Goal: Information Seeking & Learning: Learn about a topic

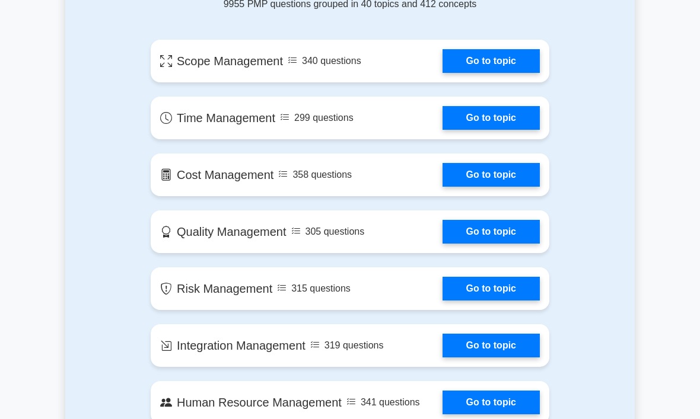
scroll to position [706, 0]
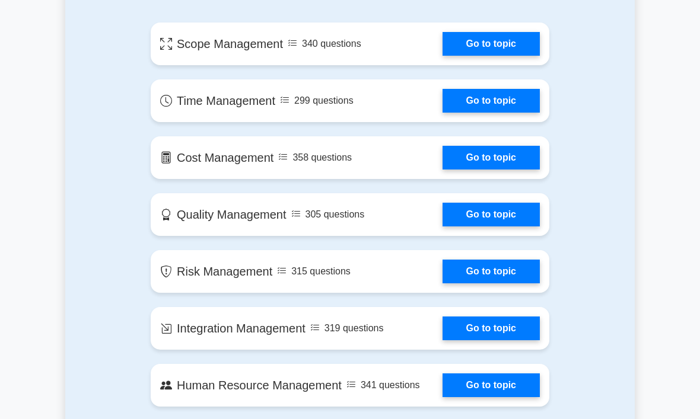
click at [507, 56] on link "Go to topic" at bounding box center [490, 44] width 97 height 24
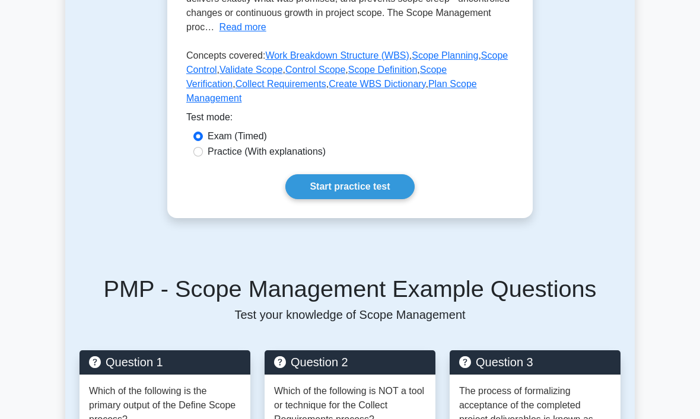
scroll to position [331, 0]
click at [394, 199] on link "Start practice test" at bounding box center [349, 186] width 129 height 25
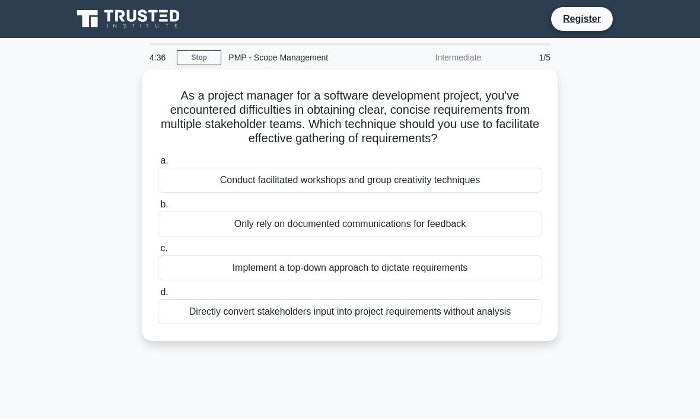
click at [178, 192] on div "Conduct facilitated workshops and group creativity techniques" at bounding box center [350, 180] width 384 height 25
click at [158, 165] on input "a. Conduct facilitated workshops and group creativity techniques" at bounding box center [158, 161] width 0 height 8
